Goal: Check status

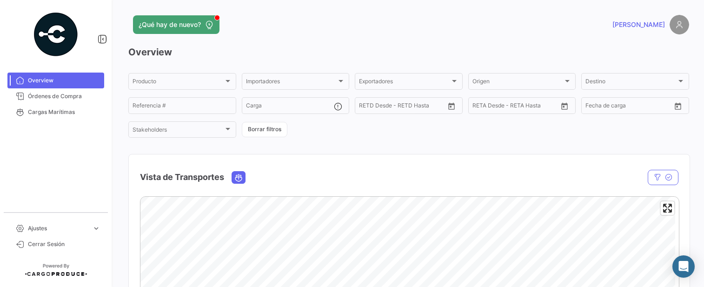
scroll to position [50, 0]
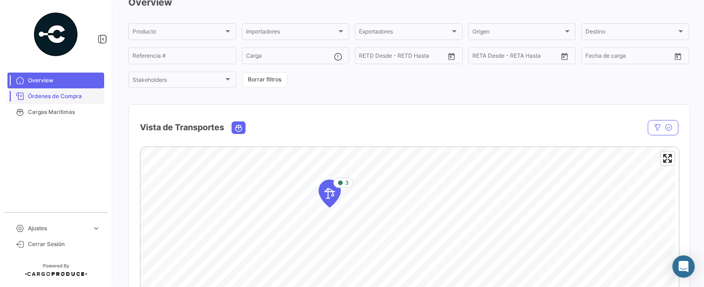
click at [68, 93] on span "Órdenes de Compra" at bounding box center [64, 96] width 73 height 8
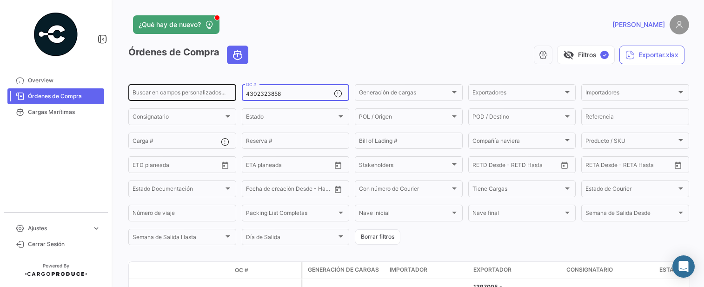
drag, startPoint x: 280, startPoint y: 93, endPoint x: 214, endPoint y: 92, distance: 65.6
click at [0, 0] on div "Buscar en campos personalizados... 4302323858 OC # Generación de cargas Generac…" at bounding box center [0, 0] width 0 height 0
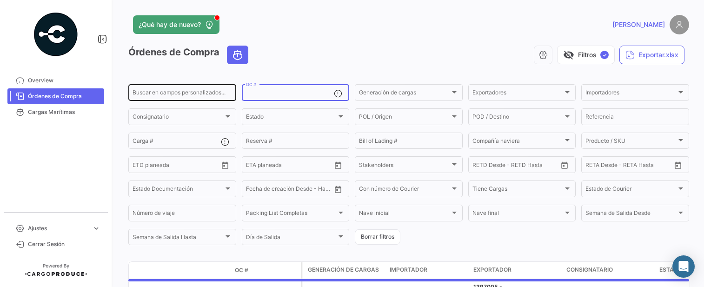
paste input "4302333076"
type input "4302333076"
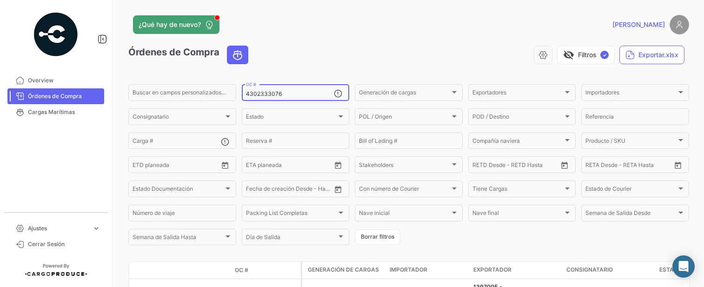
click at [338, 48] on div "visibility_off Filtros ✓ Exportar.xlsx" at bounding box center [472, 55] width 433 height 19
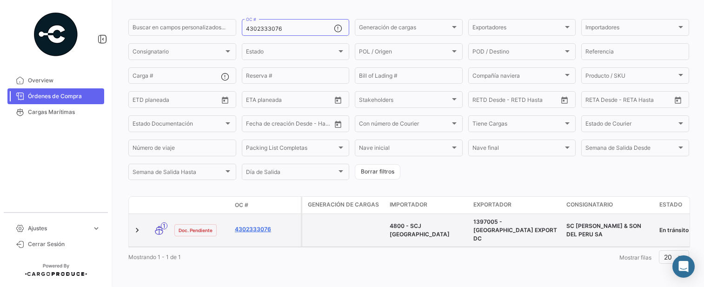
click at [252, 225] on link "4302333076" at bounding box center [266, 229] width 62 height 8
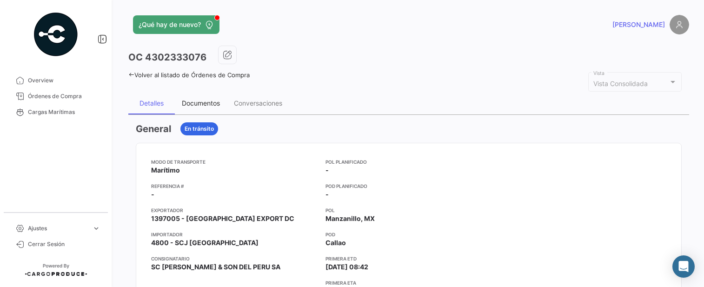
click at [212, 103] on div "Documentos" at bounding box center [201, 103] width 38 height 8
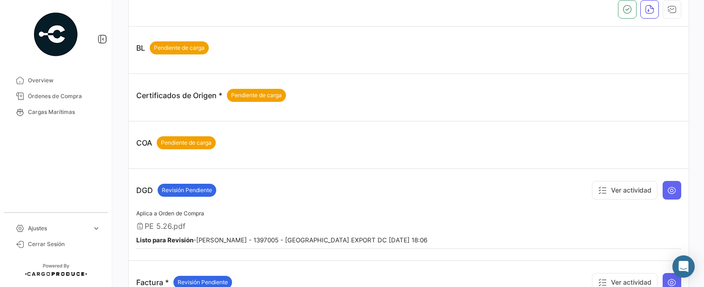
scroll to position [99, 0]
